Goal: Information Seeking & Learning: Find specific fact

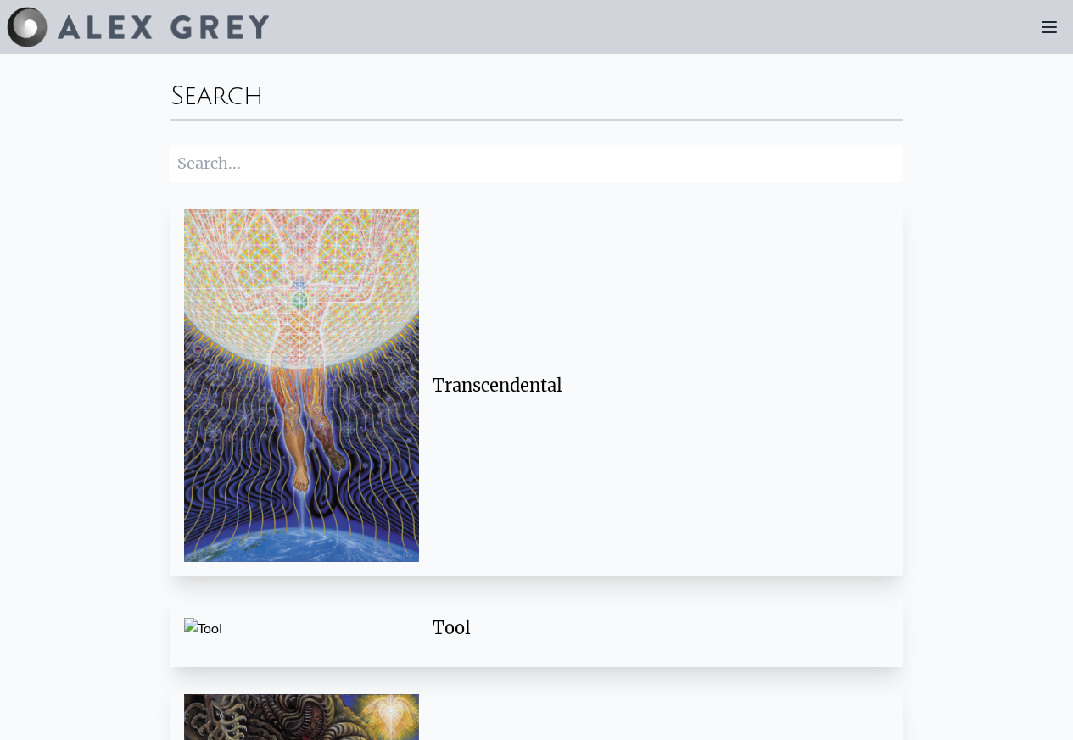
click at [328, 603] on div "Tool" at bounding box center [537, 628] width 706 height 51
click at [450, 630] on div "Tool" at bounding box center [655, 629] width 444 height 24
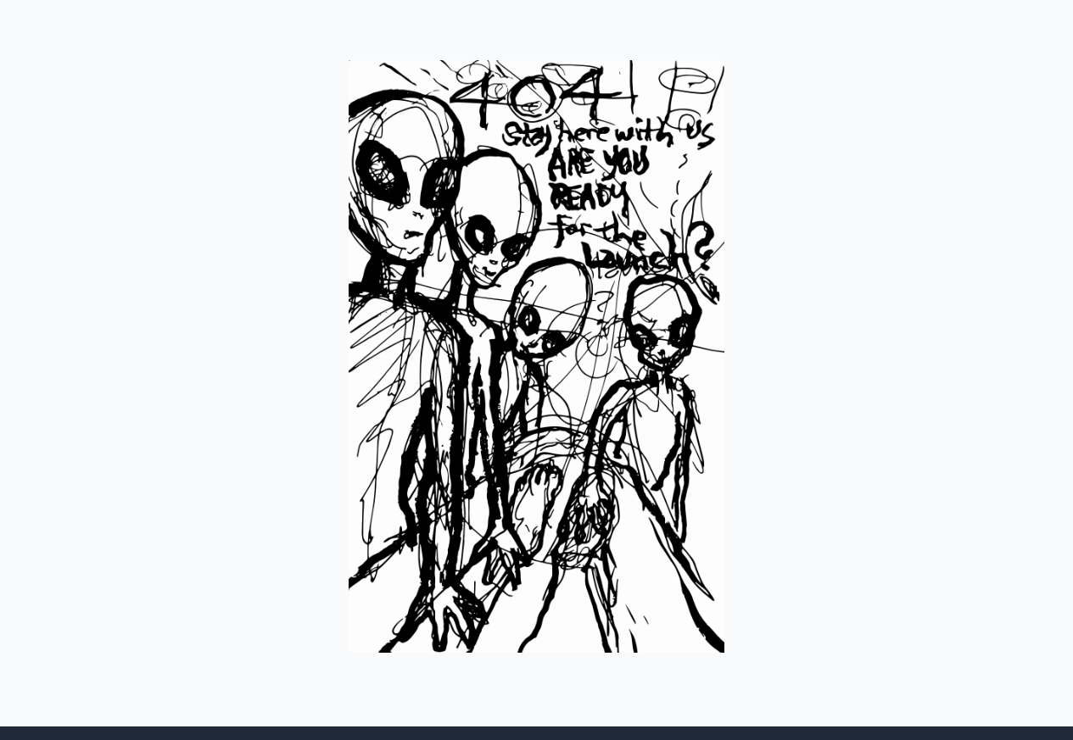
scroll to position [251, 0]
